Goal: Transaction & Acquisition: Purchase product/service

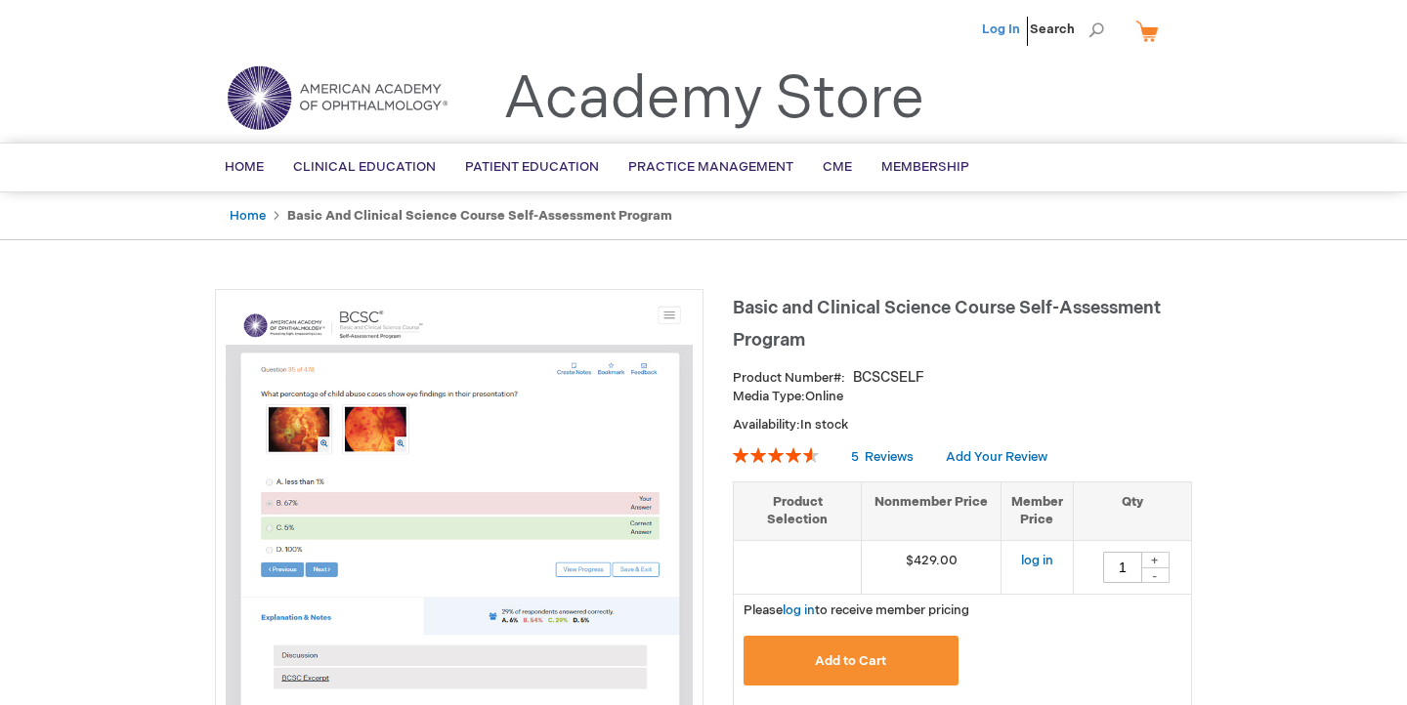
click at [1002, 25] on link "Log In" at bounding box center [1001, 29] width 38 height 16
